Goal: Transaction & Acquisition: Download file/media

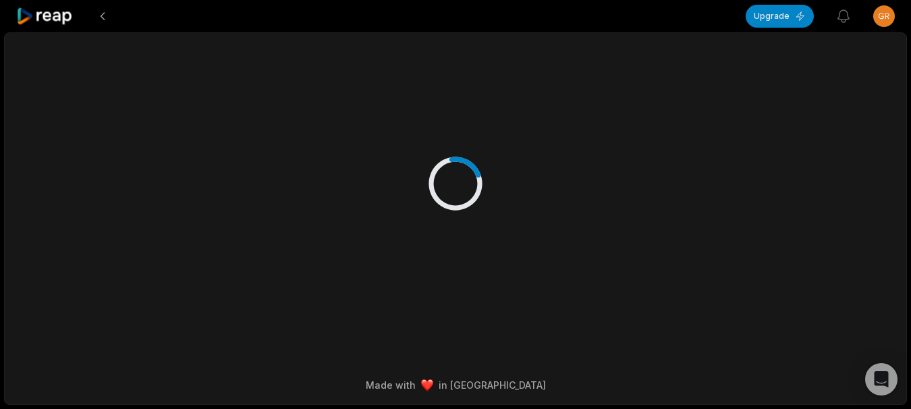
click at [399, 159] on div at bounding box center [455, 170] width 653 height 274
drag, startPoint x: 439, startPoint y: 185, endPoint x: 451, endPoint y: 191, distance: 13.0
click at [449, 186] on icon at bounding box center [456, 184] width 64 height 64
click at [451, 191] on icon at bounding box center [455, 183] width 74 height 74
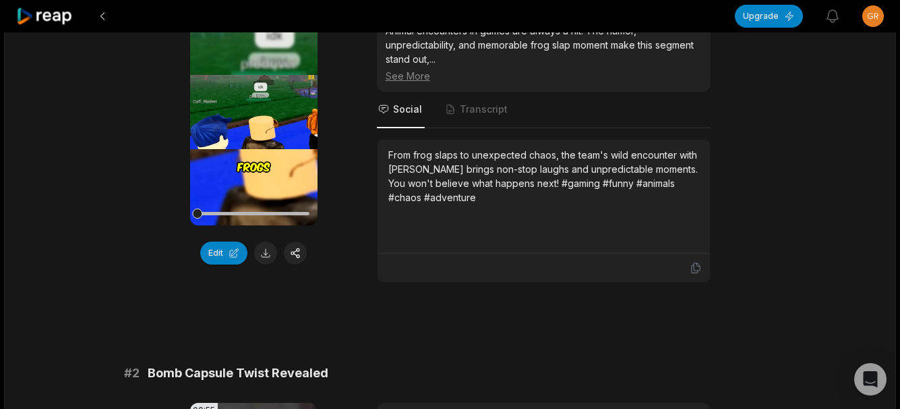
scroll to position [202, 0]
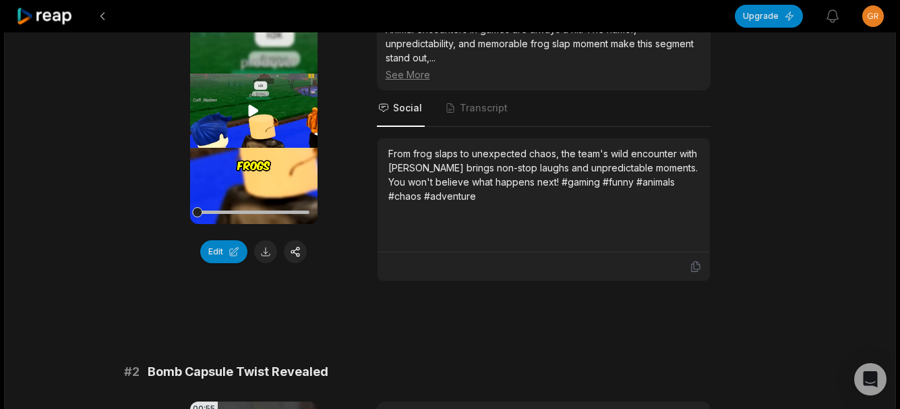
click at [255, 166] on video "Your browser does not support mp4 format." at bounding box center [253, 110] width 127 height 227
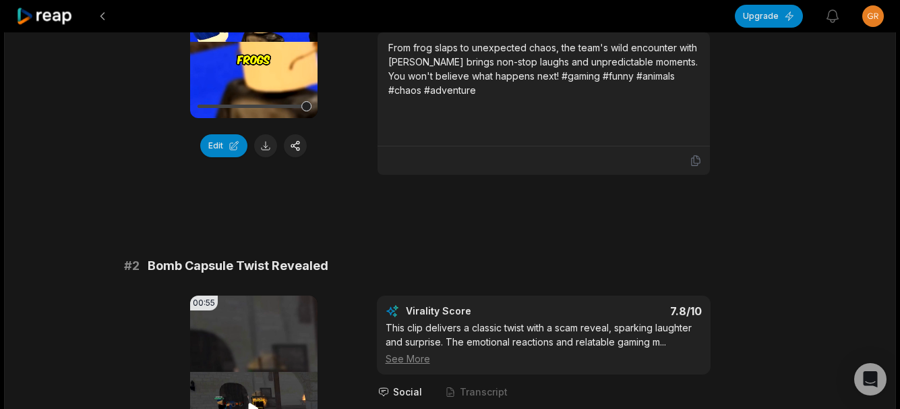
scroll to position [540, 0]
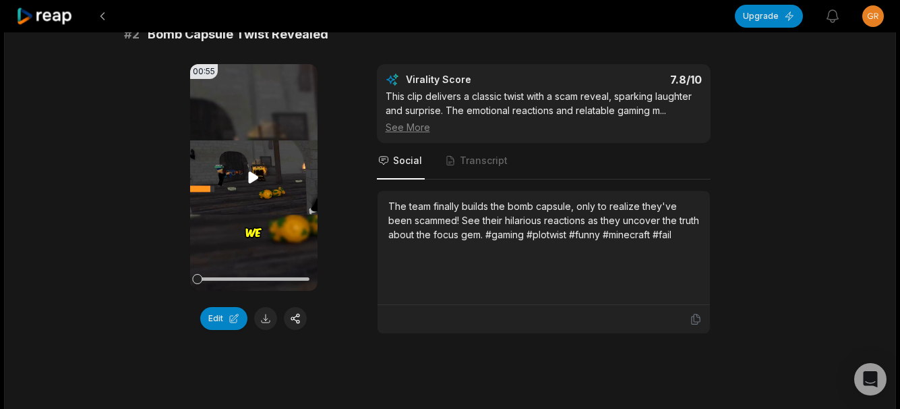
click at [253, 177] on icon at bounding box center [254, 176] width 10 height 11
click at [262, 318] on button at bounding box center [265, 318] width 23 height 23
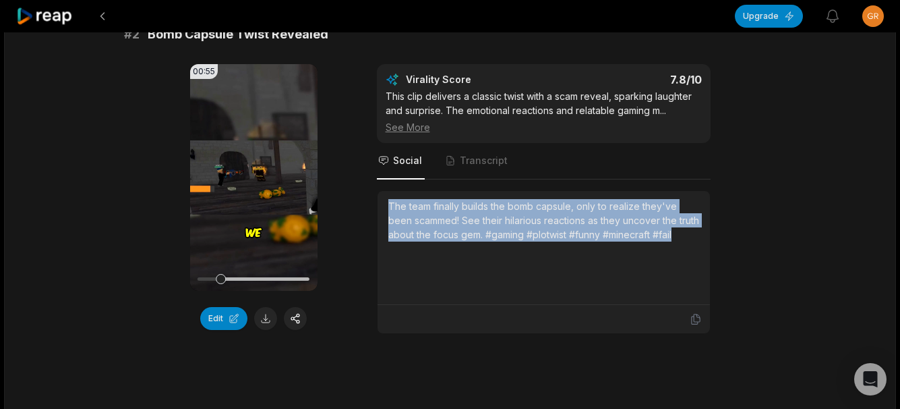
drag, startPoint x: 387, startPoint y: 203, endPoint x: 713, endPoint y: 252, distance: 329.4
click at [713, 252] on div "00:55 Your browser does not support mp4 format. Edit Virality Score 7.8 /10 Thi…" at bounding box center [450, 199] width 653 height 270
copy div "The team finally builds the bomb capsule, only to realize they've been scammed!…"
